Goal: Task Accomplishment & Management: Use online tool/utility

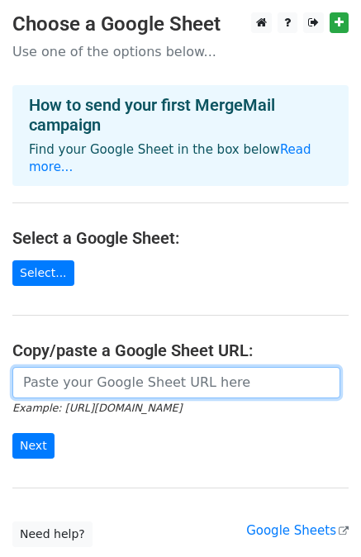
click at [122, 367] on input "url" at bounding box center [176, 382] width 328 height 31
paste input "https://docs.google.com/spreadsheets/d/18WUs-P3Q02xhjIo1R0M8nwbJOH3wrrKM-BBeKKt…"
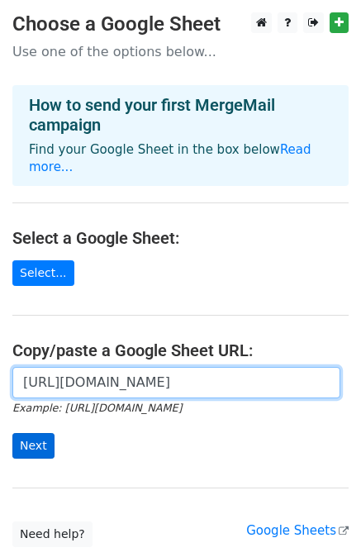
type input "https://docs.google.com/spreadsheets/d/18WUs-P3Q02xhjIo1R0M8nwbJOH3wrrKM-BBeKKt…"
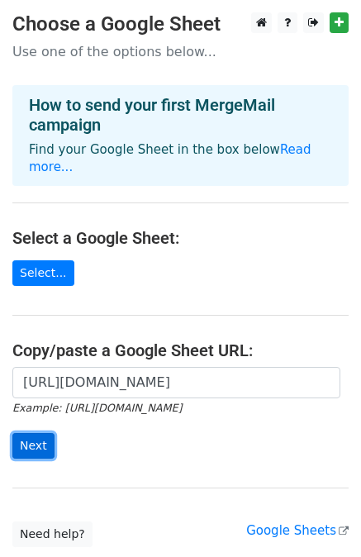
click at [37, 433] on input "Next" at bounding box center [33, 446] width 42 height 26
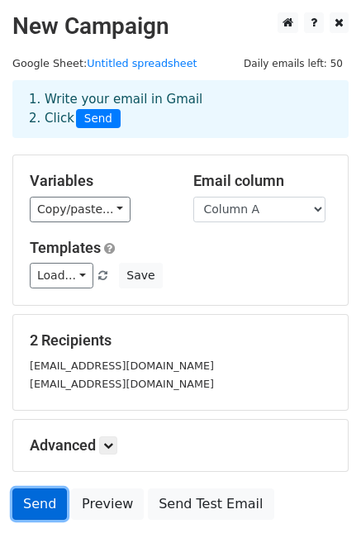
click at [50, 496] on link "Send" at bounding box center [39, 503] width 55 height 31
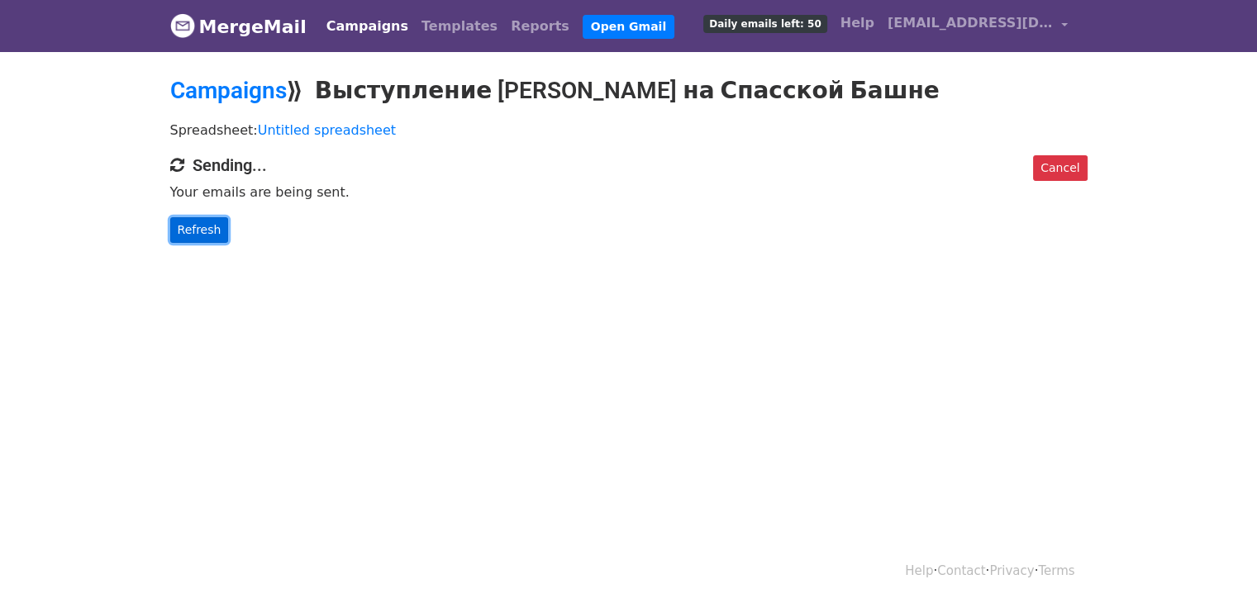
click at [215, 218] on link "Refresh" at bounding box center [199, 230] width 59 height 26
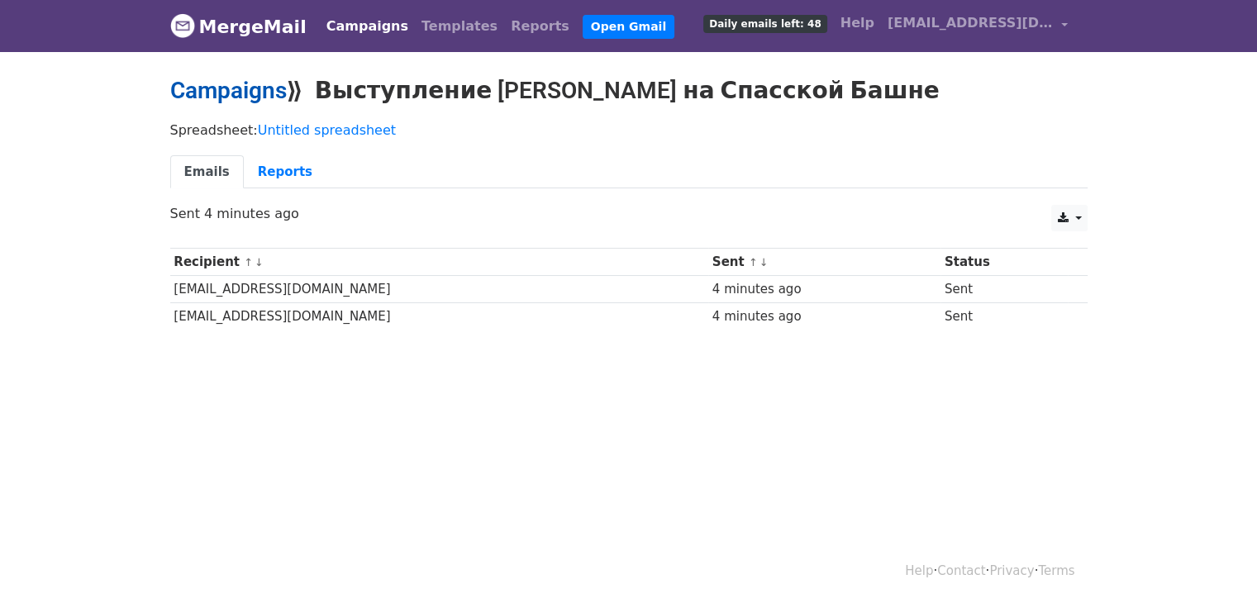
click at [236, 93] on link "Campaigns" at bounding box center [228, 90] width 117 height 27
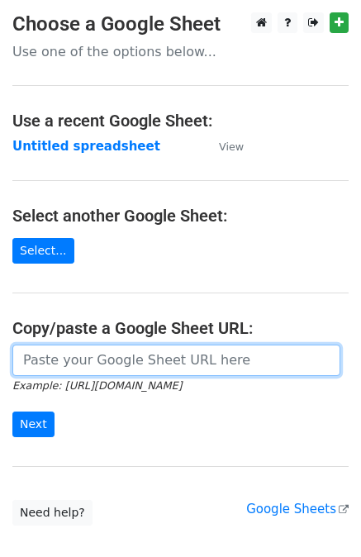
click at [107, 351] on input "url" at bounding box center [176, 360] width 328 height 31
paste input "https://docs.google.com/spreadsheets/d/18WUs-P3Q02xhjIo1R0M8nwbJOH3wrrKM-BBeKKt…"
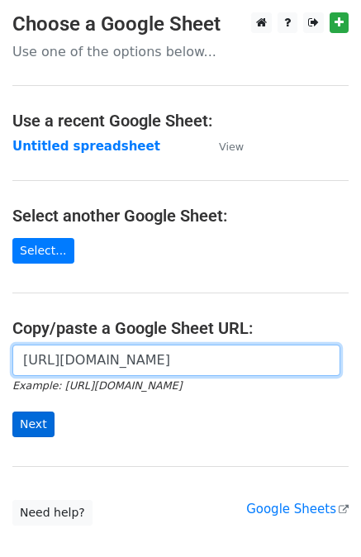
type input "https://docs.google.com/spreadsheets/d/18WUs-P3Q02xhjIo1R0M8nwbJOH3wrrKM-BBeKKt…"
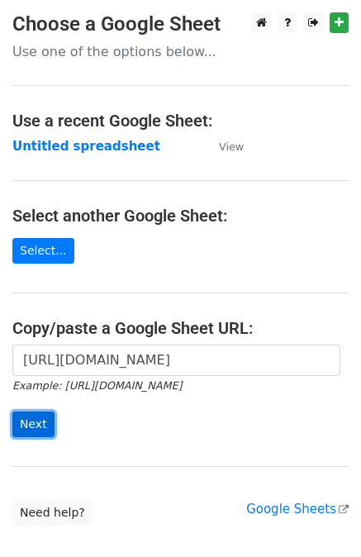
click at [35, 422] on input "Next" at bounding box center [33, 425] width 42 height 26
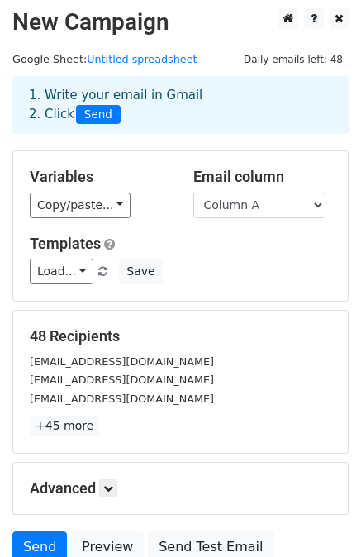
scroll to position [149, 0]
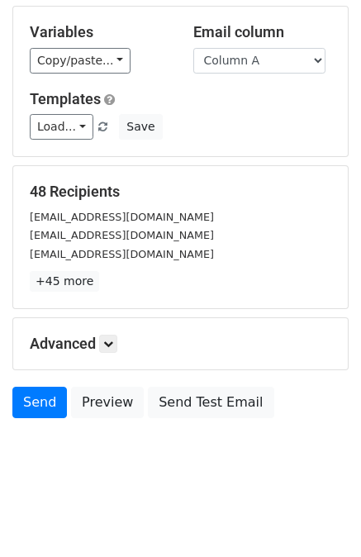
click at [108, 360] on div "Advanced Tracking Track Opens UTM Codes Track Clicks Filters Only include sprea…" at bounding box center [180, 343] width 335 height 51
click at [109, 347] on icon at bounding box center [108, 344] width 10 height 10
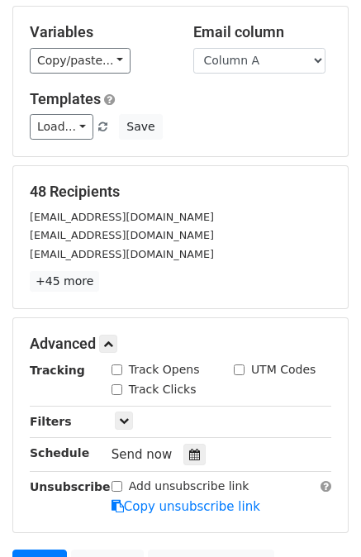
click at [118, 374] on input "Track Opens" at bounding box center [117, 369] width 11 height 11
checkbox input "true"
click at [190, 255] on div "[EMAIL_ADDRESS][DOMAIN_NAME]" at bounding box center [180, 254] width 326 height 19
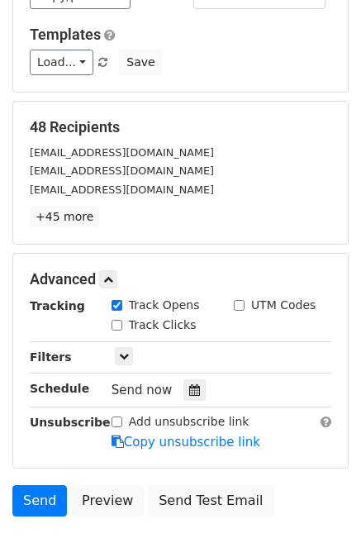
scroll to position [309, 0]
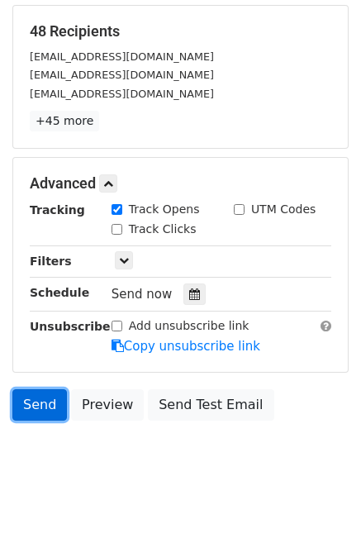
click at [45, 403] on link "Send" at bounding box center [39, 404] width 55 height 31
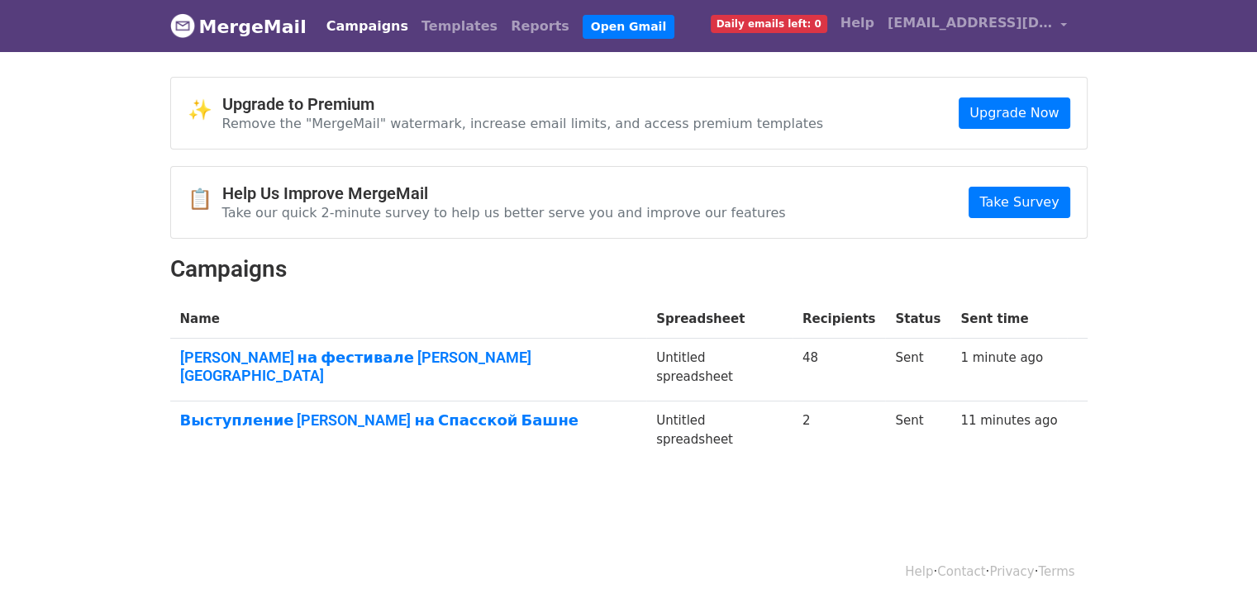
click at [373, 365] on td "Азилия Бенкс на фестивале Спасская Башня" at bounding box center [408, 370] width 477 height 63
click at [374, 360] on link "[PERSON_NAME] на фестивале [PERSON_NAME][GEOGRAPHIC_DATA]" at bounding box center [408, 367] width 457 height 36
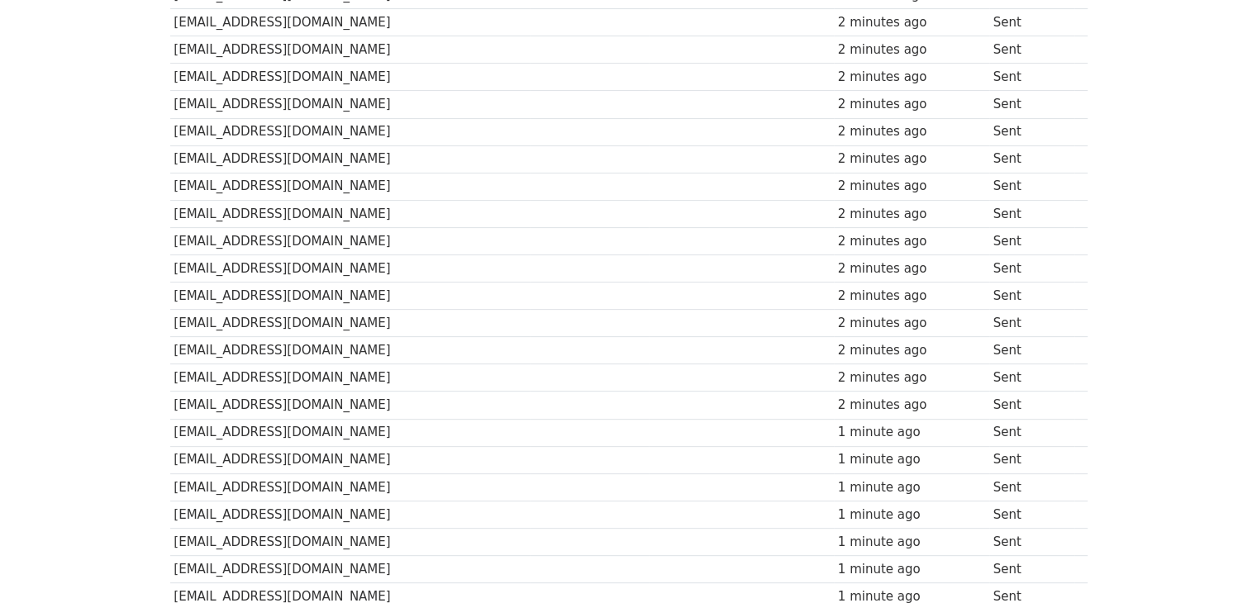
scroll to position [661, 0]
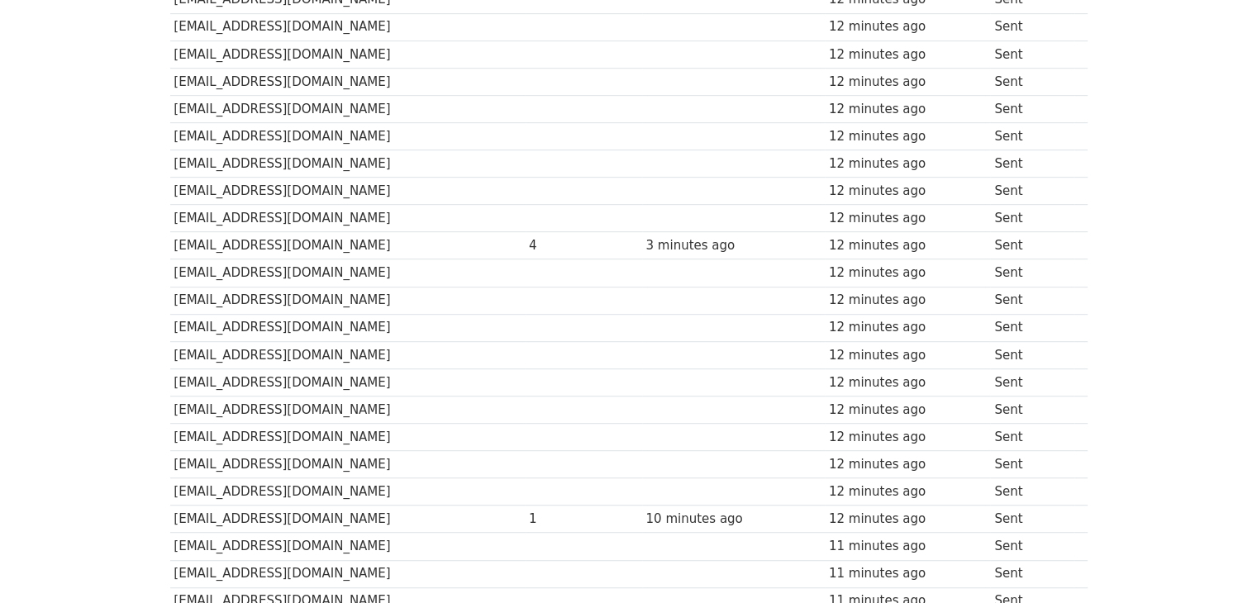
scroll to position [1074, 0]
